Goal: Information Seeking & Learning: Learn about a topic

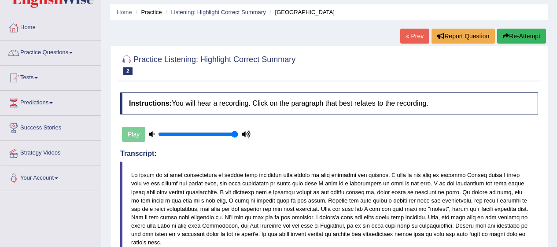
scroll to position [8, 0]
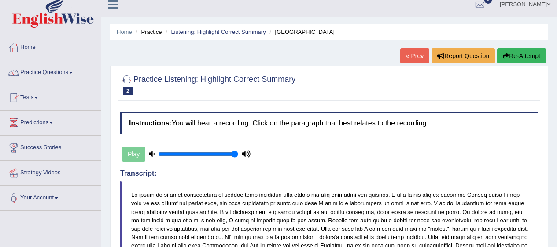
click at [73, 72] on span at bounding box center [71, 73] width 4 height 2
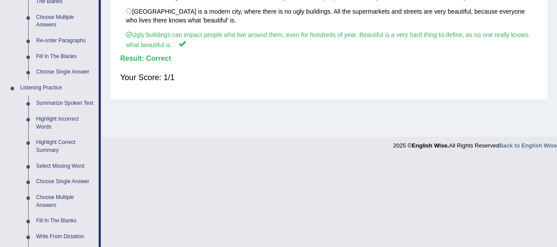
scroll to position [304, 0]
click at [77, 170] on link "Select Missing Word" at bounding box center [65, 166] width 66 height 16
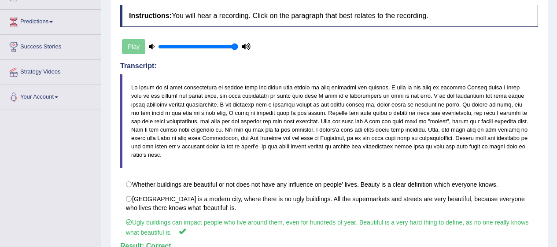
scroll to position [100, 0]
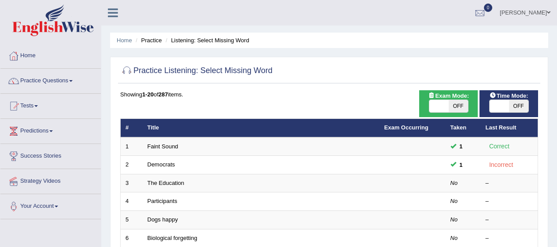
click at [166, 167] on link "Democrats" at bounding box center [162, 164] width 28 height 7
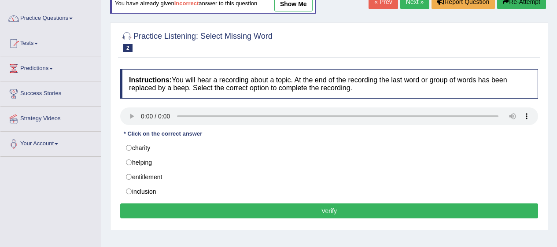
scroll to position [64, 0]
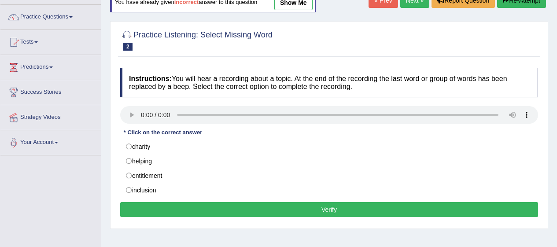
click at [134, 176] on label "entitlement" at bounding box center [329, 175] width 418 height 15
radio input "true"
click at [198, 208] on button "Verify" at bounding box center [329, 209] width 418 height 15
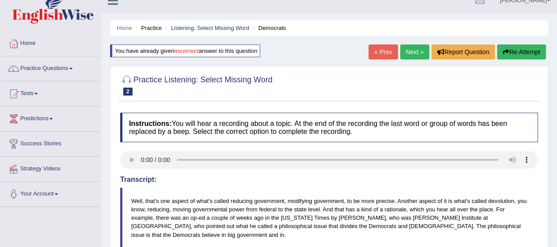
scroll to position [0, 0]
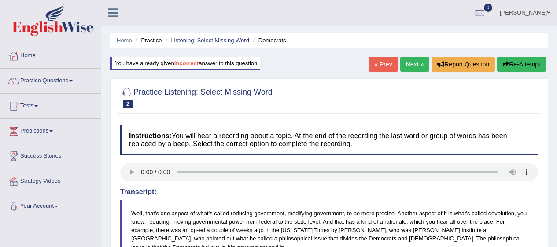
click at [417, 59] on link "Next »" at bounding box center [414, 64] width 29 height 15
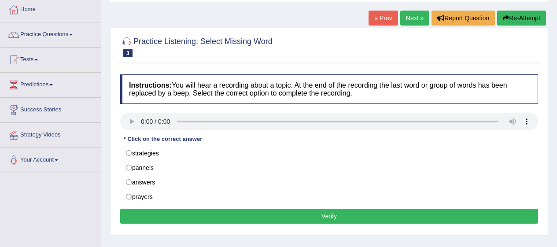
scroll to position [53, 0]
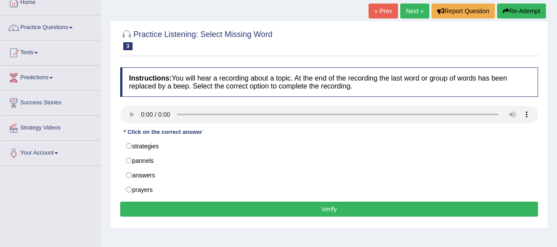
click at [43, 21] on link "Practice Questions" at bounding box center [50, 26] width 100 height 22
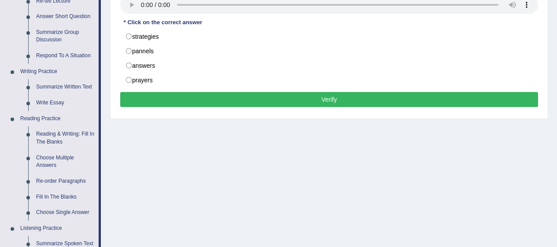
scroll to position [153, 0]
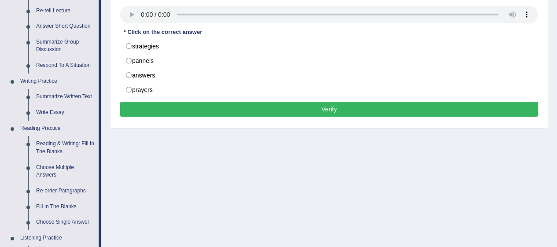
click at [135, 67] on label "pannels" at bounding box center [329, 60] width 418 height 15
radio input "true"
click at [485, 104] on button "Verify" at bounding box center [329, 109] width 418 height 15
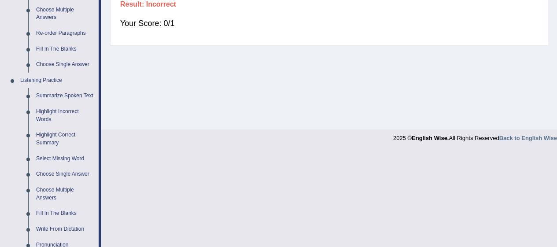
scroll to position [314, 0]
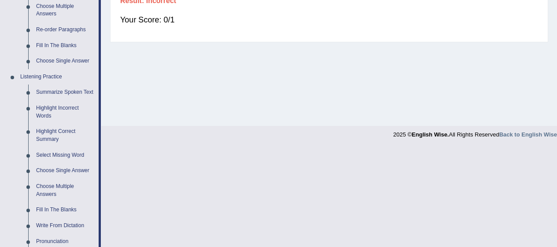
click at [48, 158] on link "Select Missing Word" at bounding box center [65, 156] width 66 height 16
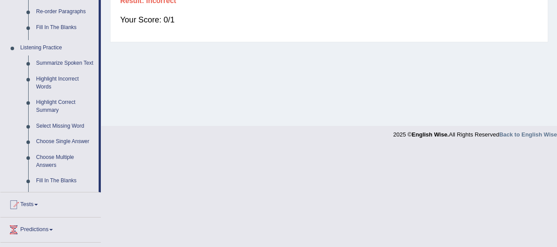
scroll to position [215, 0]
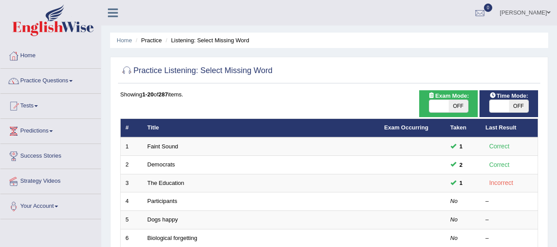
click at [461, 111] on span "OFF" at bounding box center [458, 106] width 19 height 12
checkbox input "true"
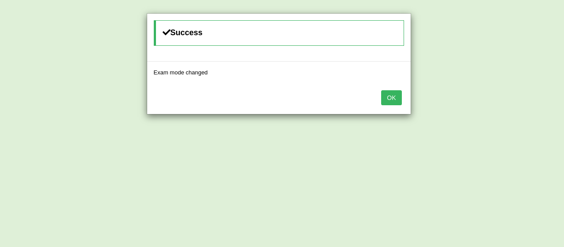
click at [389, 93] on button "OK" at bounding box center [391, 97] width 20 height 15
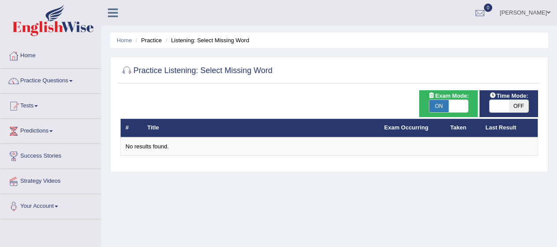
click at [519, 109] on span "OFF" at bounding box center [518, 106] width 19 height 12
checkbox input "true"
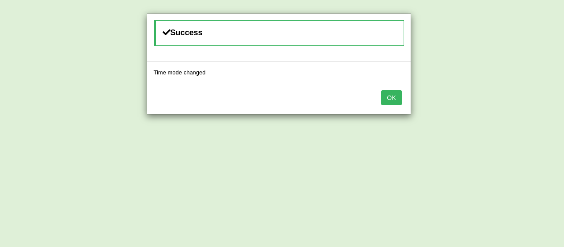
click at [393, 100] on button "OK" at bounding box center [391, 97] width 20 height 15
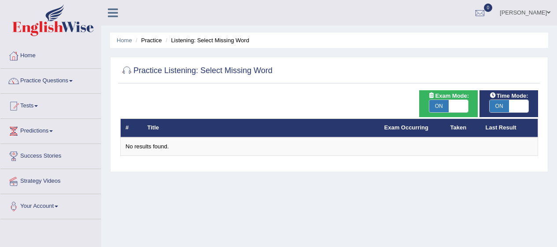
click at [45, 83] on link "Practice Questions" at bounding box center [50, 80] width 100 height 22
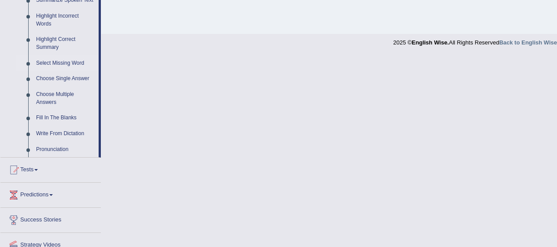
scroll to position [408, 0]
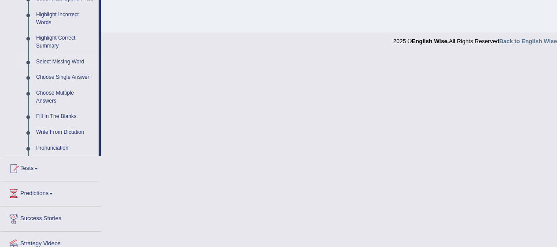
click at [53, 56] on link "Select Missing Word" at bounding box center [65, 62] width 66 height 16
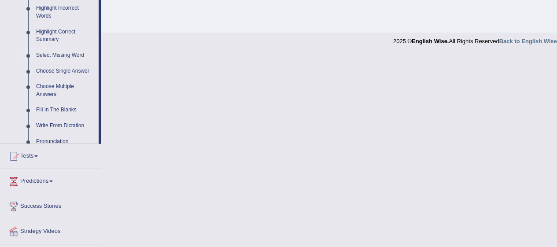
scroll to position [305, 0]
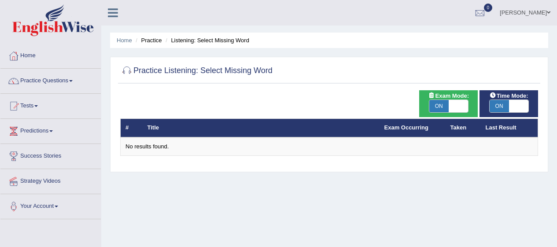
click at [463, 131] on th "Taken" at bounding box center [463, 128] width 35 height 18
click at [507, 127] on th "Last Result" at bounding box center [509, 128] width 57 height 18
click at [427, 128] on link "Exam Occurring" at bounding box center [406, 127] width 44 height 7
click at [442, 144] on div "No results found." at bounding box center [328, 147] width 407 height 8
click at [40, 72] on link "Practice Questions" at bounding box center [50, 80] width 100 height 22
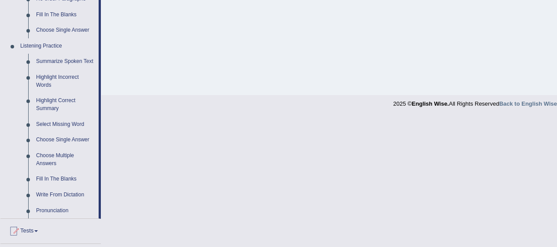
scroll to position [347, 0]
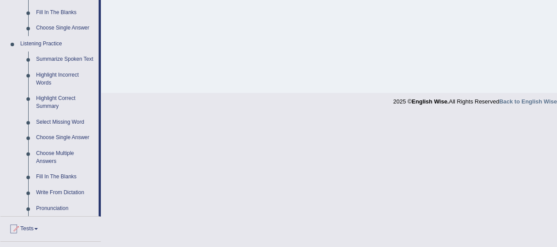
click at [54, 136] on link "Choose Single Answer" at bounding box center [65, 138] width 66 height 16
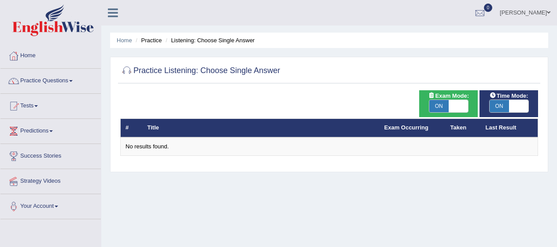
click at [35, 74] on link "Practice Questions" at bounding box center [50, 80] width 100 height 22
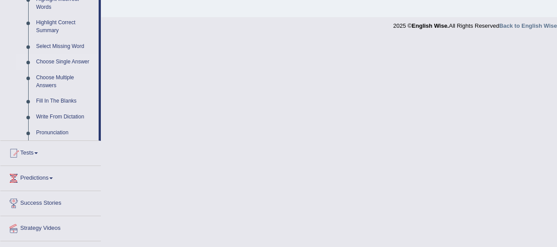
scroll to position [424, 0]
click at [56, 79] on link "Choose Multiple Answers" at bounding box center [65, 81] width 66 height 23
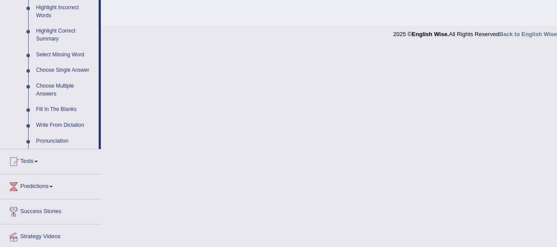
scroll to position [314, 0]
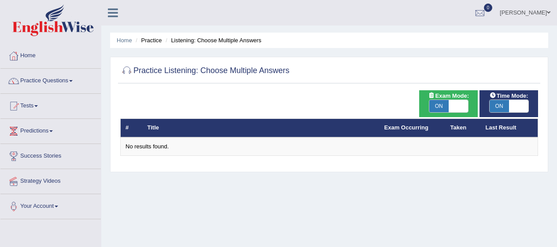
click at [37, 74] on link "Practice Questions" at bounding box center [50, 80] width 100 height 22
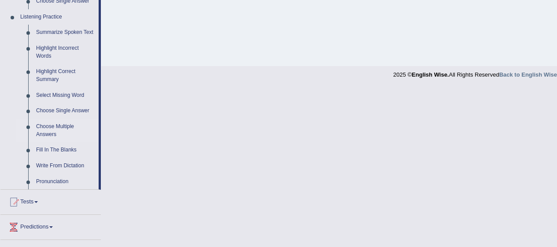
scroll to position [443, 0]
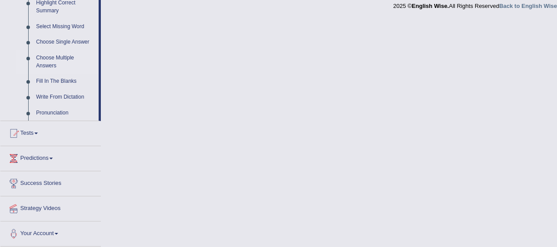
click at [54, 77] on link "Fill In The Blanks" at bounding box center [65, 82] width 66 height 16
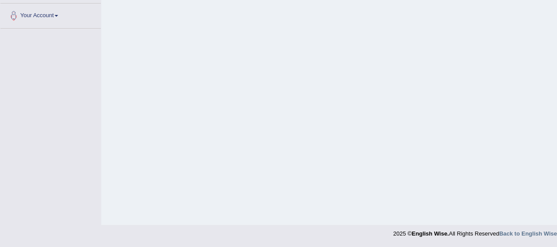
scroll to position [114, 0]
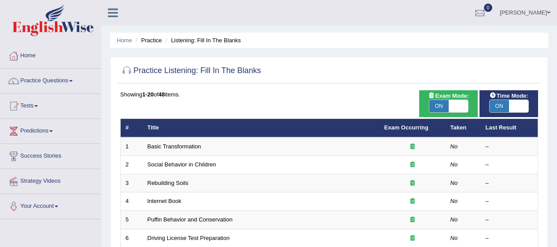
click at [218, 148] on td "Basic Transformation" at bounding box center [261, 146] width 237 height 18
click at [221, 143] on td "Basic Transformation" at bounding box center [261, 146] width 237 height 18
click at [201, 146] on link "Basic Transformation" at bounding box center [175, 146] width 54 height 7
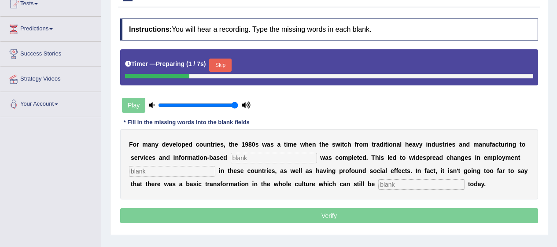
scroll to position [103, 0]
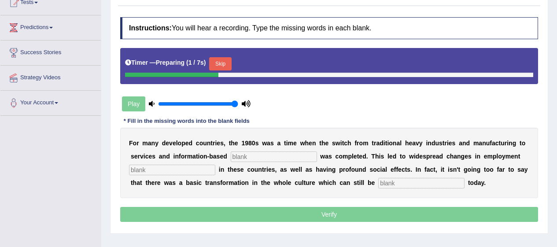
click at [227, 63] on button "Skip" at bounding box center [220, 63] width 22 height 13
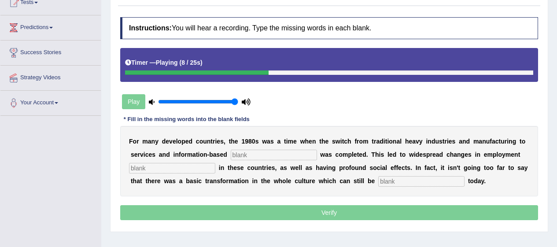
click at [265, 156] on input "text" at bounding box center [274, 155] width 86 height 11
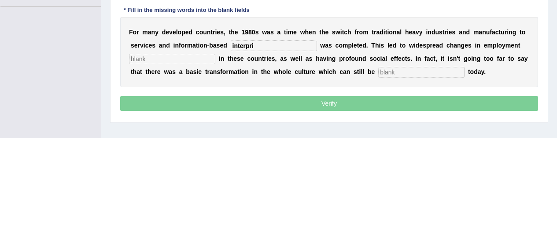
type input "interpri"
click at [412, 181] on input "text" at bounding box center [421, 181] width 86 height 11
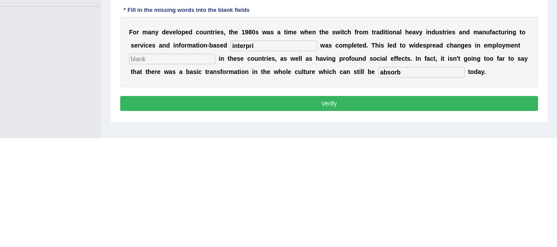
type input "absorb"
click at [275, 156] on input "interpri" at bounding box center [274, 155] width 86 height 11
type input "interpret"
click at [171, 170] on input "text" at bounding box center [172, 168] width 86 height 11
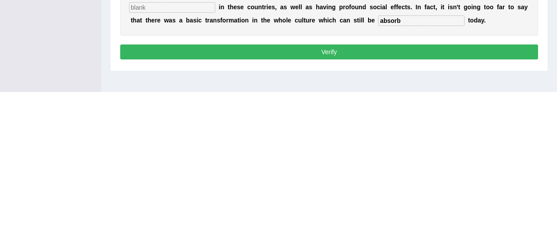
scroll to position [110, 0]
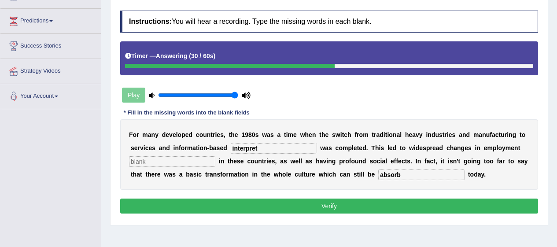
click at [406, 202] on button "Verify" at bounding box center [329, 206] width 418 height 15
click at [463, 212] on button "Verify" at bounding box center [329, 206] width 418 height 15
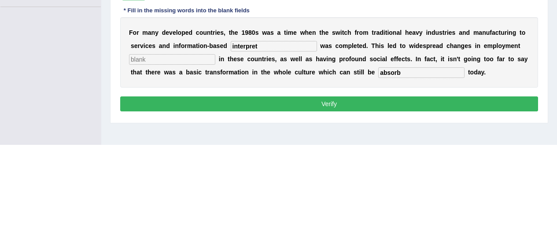
click at [156, 162] on input "text" at bounding box center [172, 161] width 86 height 11
click at [147, 159] on input "text" at bounding box center [172, 161] width 86 height 11
type input "e"
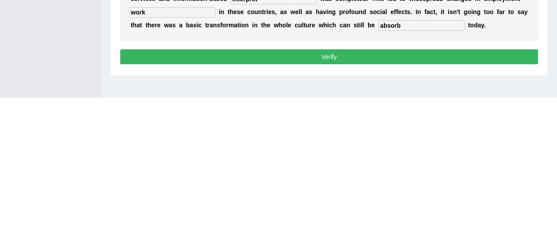
type input "work"
click at [453, 208] on button "Verify" at bounding box center [329, 206] width 418 height 15
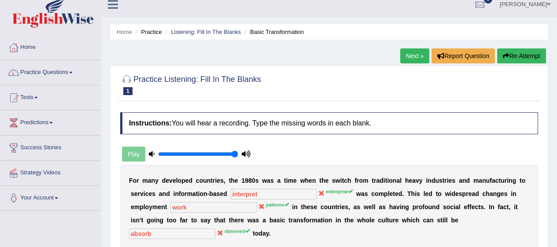
scroll to position [0, 0]
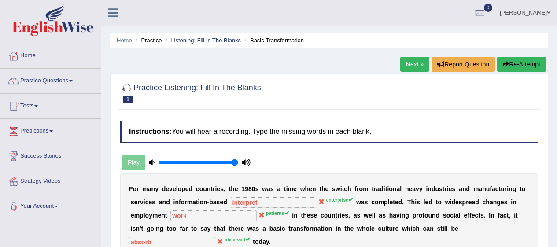
click at [30, 75] on link "Practice Questions" at bounding box center [50, 80] width 100 height 22
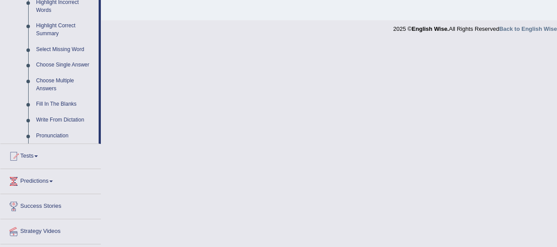
scroll to position [421, 0]
click at [47, 120] on link "Write From Dictation" at bounding box center [65, 120] width 66 height 16
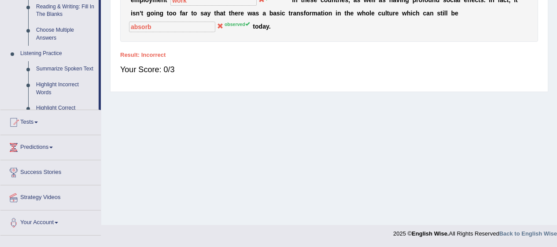
scroll to position [96, 0]
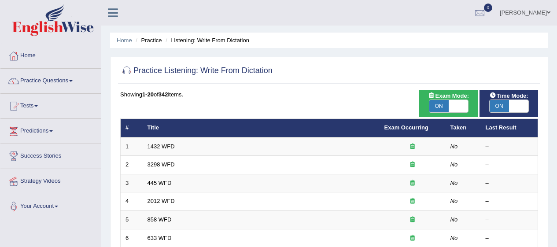
click at [247, 142] on td "1432 WFD" at bounding box center [261, 146] width 237 height 18
click at [170, 146] on link "1432 WFD" at bounding box center [161, 146] width 27 height 7
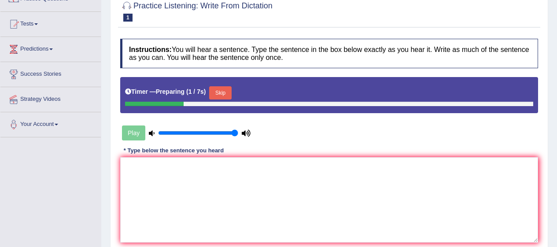
scroll to position [82, 0]
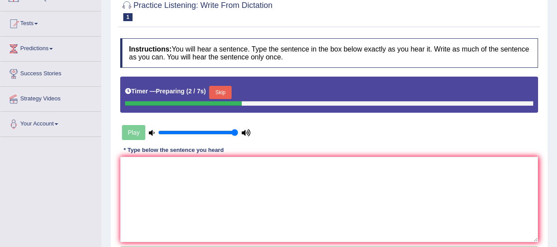
click at [224, 92] on button "Skip" at bounding box center [220, 92] width 22 height 13
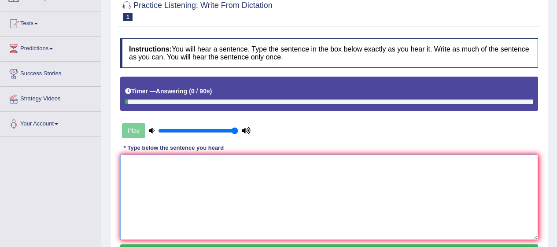
click at [260, 187] on textarea at bounding box center [329, 197] width 418 height 85
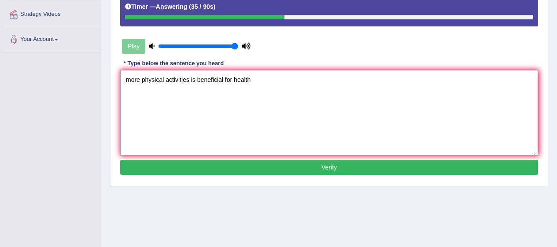
scroll to position [173, 0]
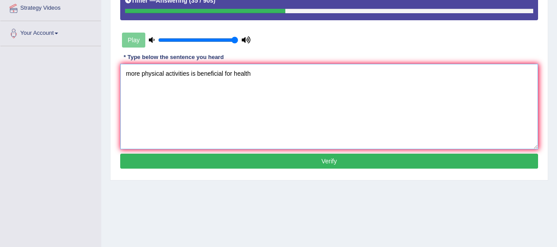
type textarea "more physical activities is beneficial for health"
click at [387, 161] on button "Verify" at bounding box center [329, 161] width 418 height 15
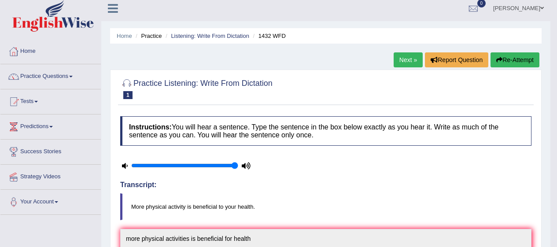
scroll to position [0, 0]
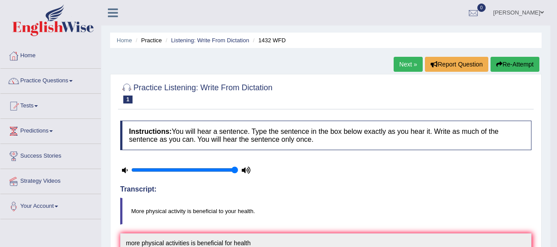
click at [74, 74] on link "Practice Questions" at bounding box center [50, 80] width 100 height 22
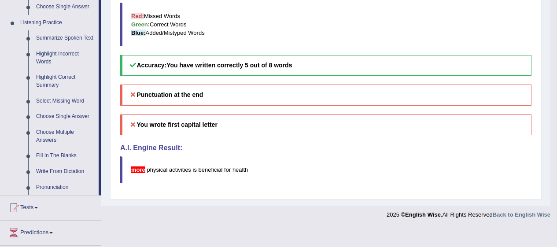
click at [63, 186] on link "Pronunciation" at bounding box center [65, 188] width 66 height 16
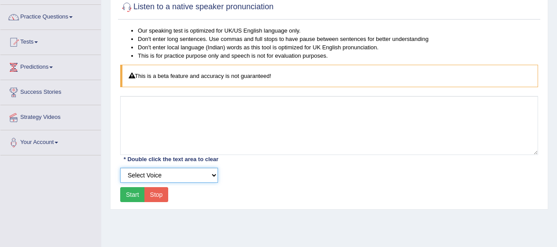
click at [209, 171] on select "Select Voice UK English [DEMOGRAPHIC_DATA] UK English [DEMOGRAPHIC_DATA]" at bounding box center [169, 175] width 98 height 15
select select "2"
click at [120, 168] on select "Select Voice UK English [DEMOGRAPHIC_DATA] UK English [DEMOGRAPHIC_DATA]" at bounding box center [169, 175] width 98 height 15
click at [212, 174] on select "Select Voice UK English [DEMOGRAPHIC_DATA] UK English [DEMOGRAPHIC_DATA]" at bounding box center [169, 175] width 98 height 15
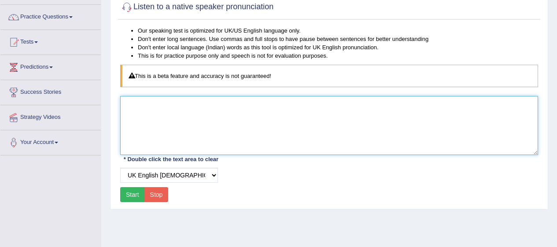
click at [246, 145] on textarea at bounding box center [329, 125] width 418 height 59
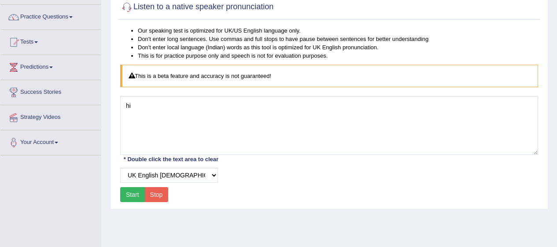
click at [133, 193] on button "Start" at bounding box center [132, 194] width 25 height 15
click at [157, 197] on button "Stop" at bounding box center [156, 194] width 24 height 15
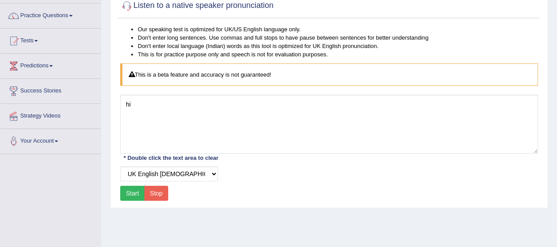
scroll to position [65, 0]
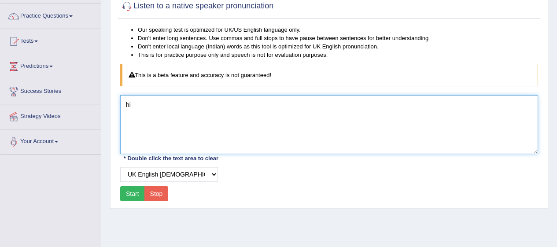
click at [229, 130] on textarea "hi" at bounding box center [329, 124] width 418 height 59
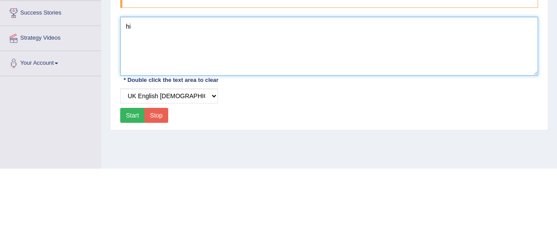
type textarea "h"
click at [497, 140] on textarea at bounding box center [329, 124] width 418 height 59
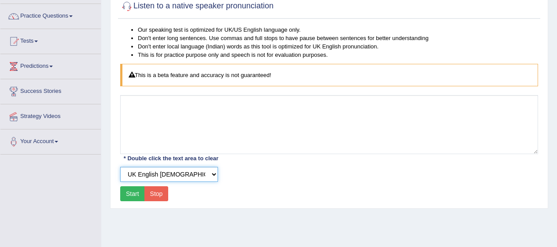
click at [194, 174] on select "Select Voice UK English [DEMOGRAPHIC_DATA] UK English [DEMOGRAPHIC_DATA]" at bounding box center [169, 174] width 98 height 15
click at [194, 173] on select "Select Voice UK English [DEMOGRAPHIC_DATA] UK English [DEMOGRAPHIC_DATA]" at bounding box center [169, 174] width 98 height 15
click at [196, 168] on select "Select Voice UK English [DEMOGRAPHIC_DATA] UK English [DEMOGRAPHIC_DATA]" at bounding box center [169, 174] width 98 height 15
click at [120, 167] on select "Select Voice UK English [DEMOGRAPHIC_DATA] UK English [DEMOGRAPHIC_DATA]" at bounding box center [169, 174] width 98 height 15
click at [199, 170] on select "Select Voice UK English [DEMOGRAPHIC_DATA] UK English [DEMOGRAPHIC_DATA]" at bounding box center [169, 174] width 98 height 15
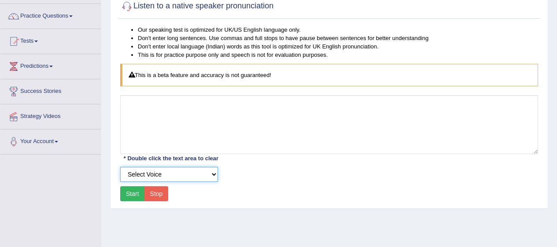
click at [199, 170] on select "Select Voice UK English [DEMOGRAPHIC_DATA] UK English [DEMOGRAPHIC_DATA]" at bounding box center [169, 174] width 98 height 15
click at [203, 173] on select "Select Voice UK English [DEMOGRAPHIC_DATA] UK English [DEMOGRAPHIC_DATA]" at bounding box center [169, 174] width 98 height 15
select select "2"
click at [120, 167] on select "Select Voice UK English [DEMOGRAPHIC_DATA] UK English [DEMOGRAPHIC_DATA]" at bounding box center [169, 174] width 98 height 15
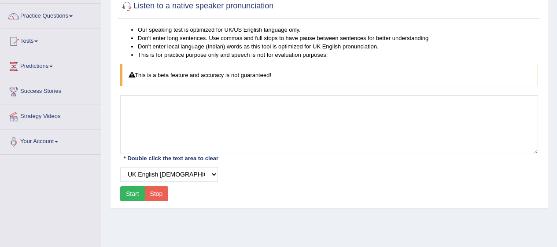
click at [135, 196] on button "Start" at bounding box center [132, 193] width 25 height 15
click at [140, 190] on div "Start Stop" at bounding box center [144, 193] width 48 height 15
click at [275, 201] on div "Our speaking test is optimized for UK/US English language only. Don't enter lon…" at bounding box center [329, 115] width 422 height 178
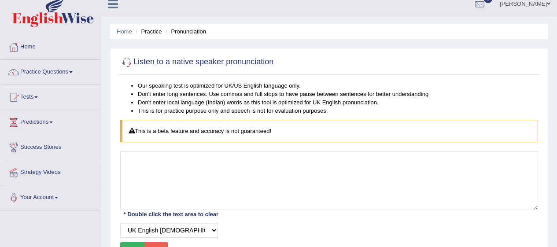
scroll to position [0, 0]
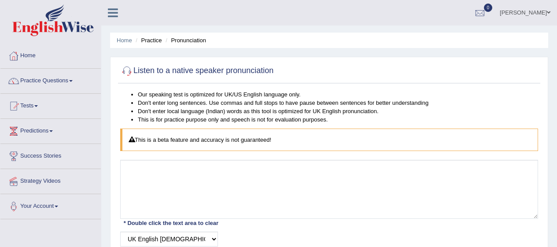
click at [65, 72] on link "Practice Questions" at bounding box center [50, 80] width 100 height 22
